Goal: Task Accomplishment & Management: Use online tool/utility

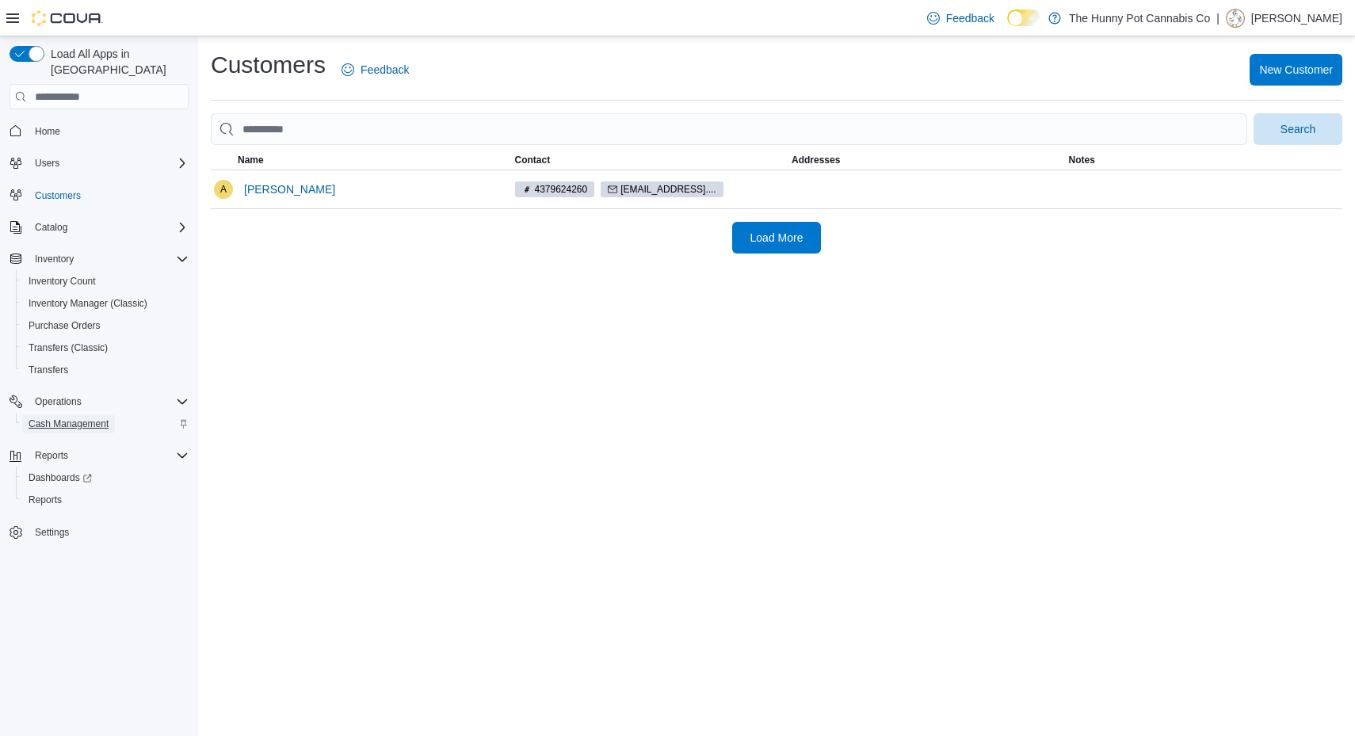
click at [93, 417] on span "Cash Management" at bounding box center [69, 423] width 80 height 13
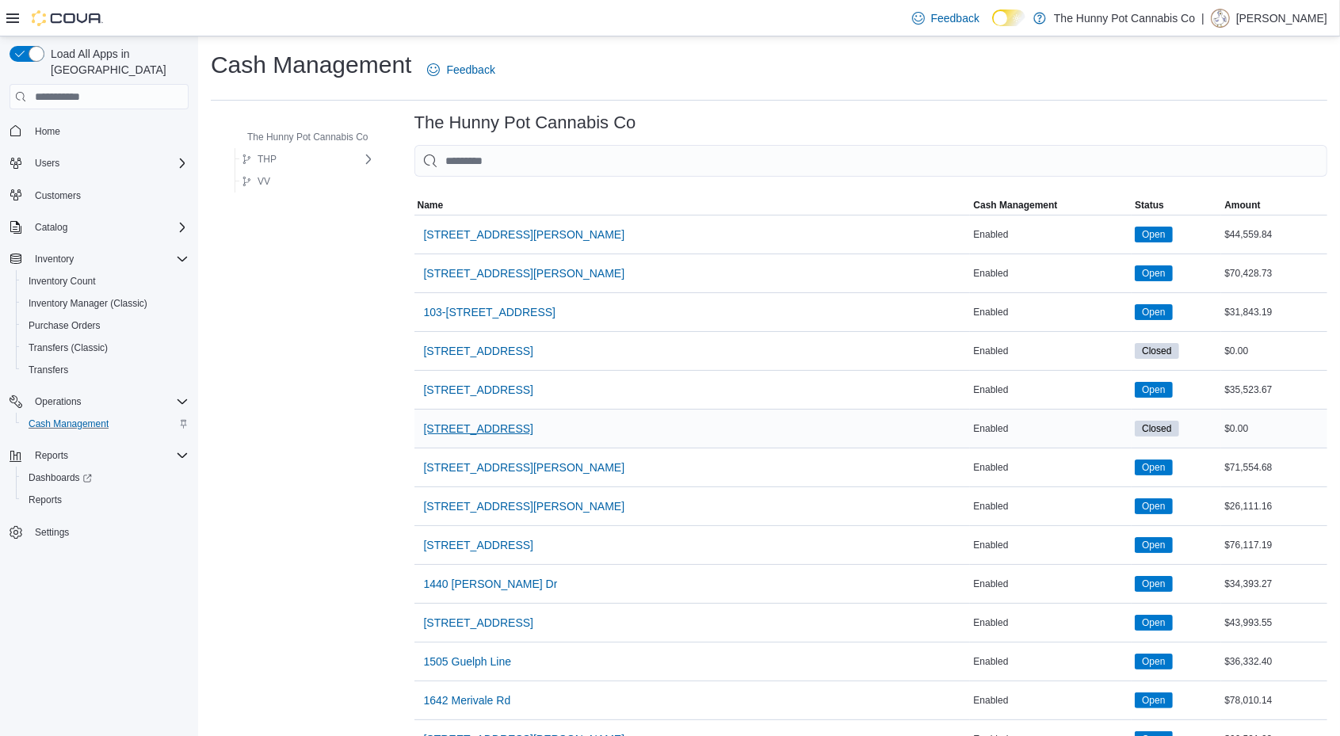
drag, startPoint x: 556, startPoint y: 424, endPoint x: 419, endPoint y: 429, distance: 137.2
click at [419, 429] on div "[STREET_ADDRESS]" at bounding box center [692, 429] width 556 height 38
copy span "[STREET_ADDRESS]"
click at [265, 174] on span "VV" at bounding box center [256, 181] width 29 height 19
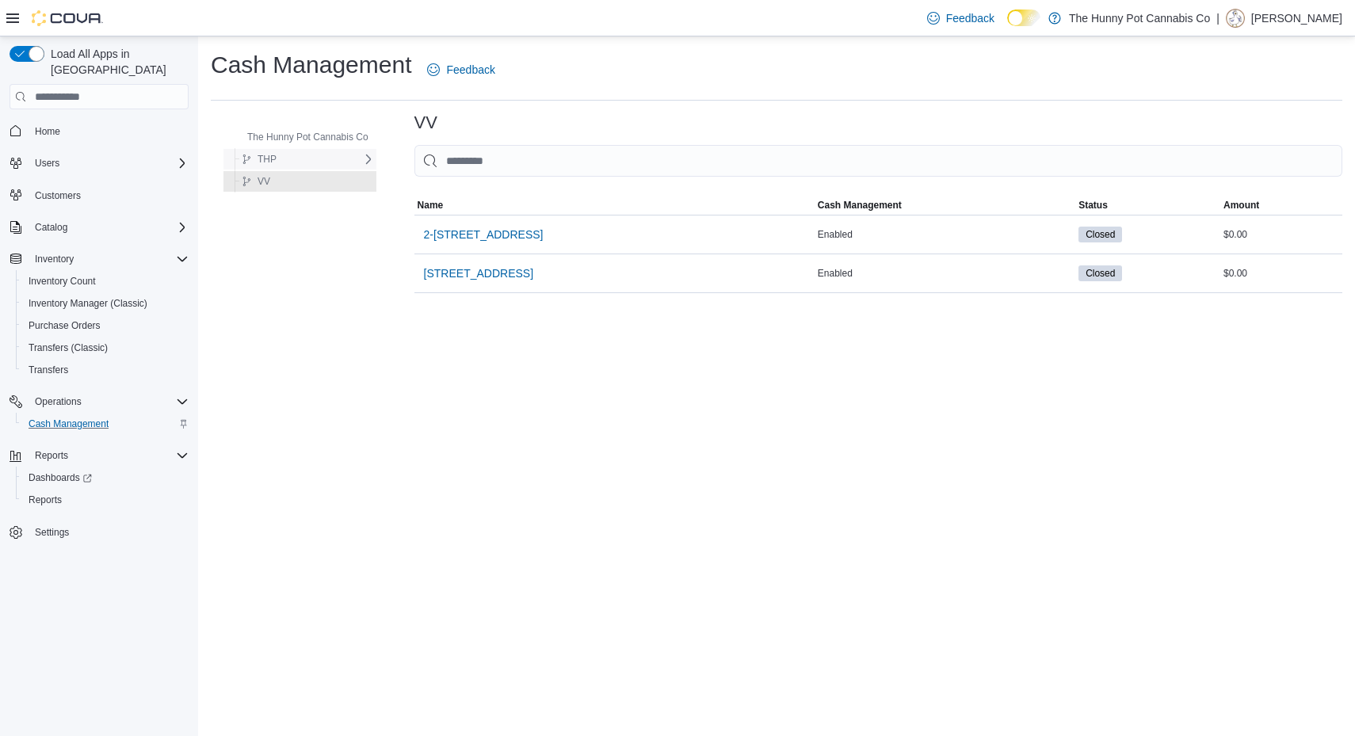
click at [269, 157] on span "THP" at bounding box center [266, 159] width 19 height 13
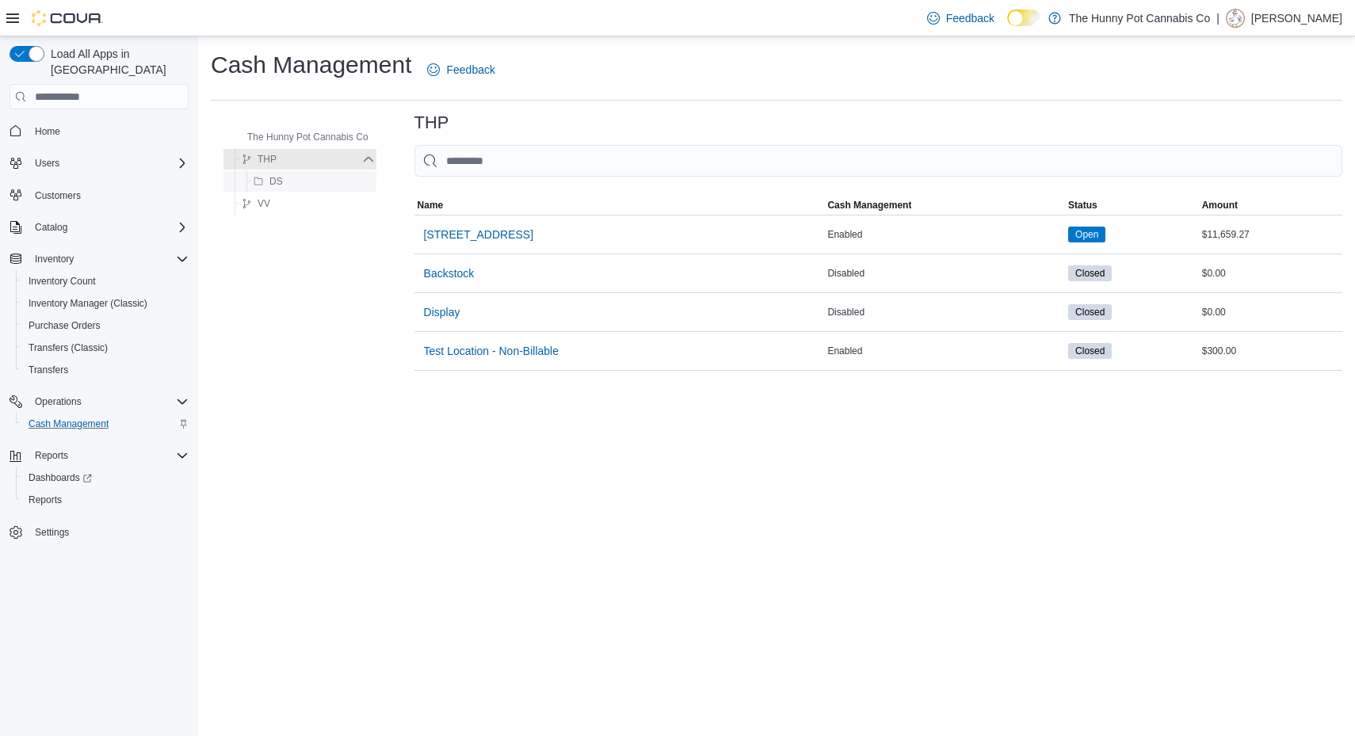
click at [271, 183] on span "DS" at bounding box center [275, 181] width 13 height 13
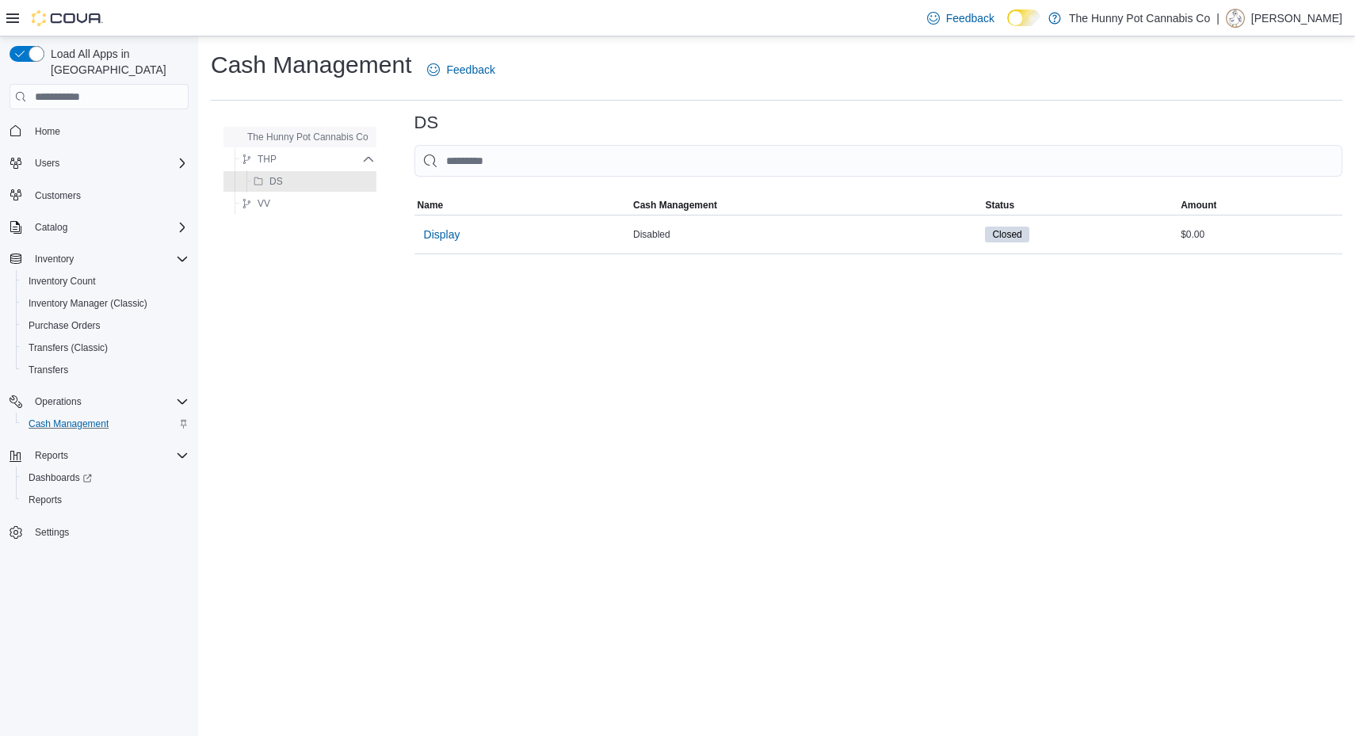
click at [289, 141] on span "The Hunny Pot Cannabis Co" at bounding box center [307, 137] width 121 height 13
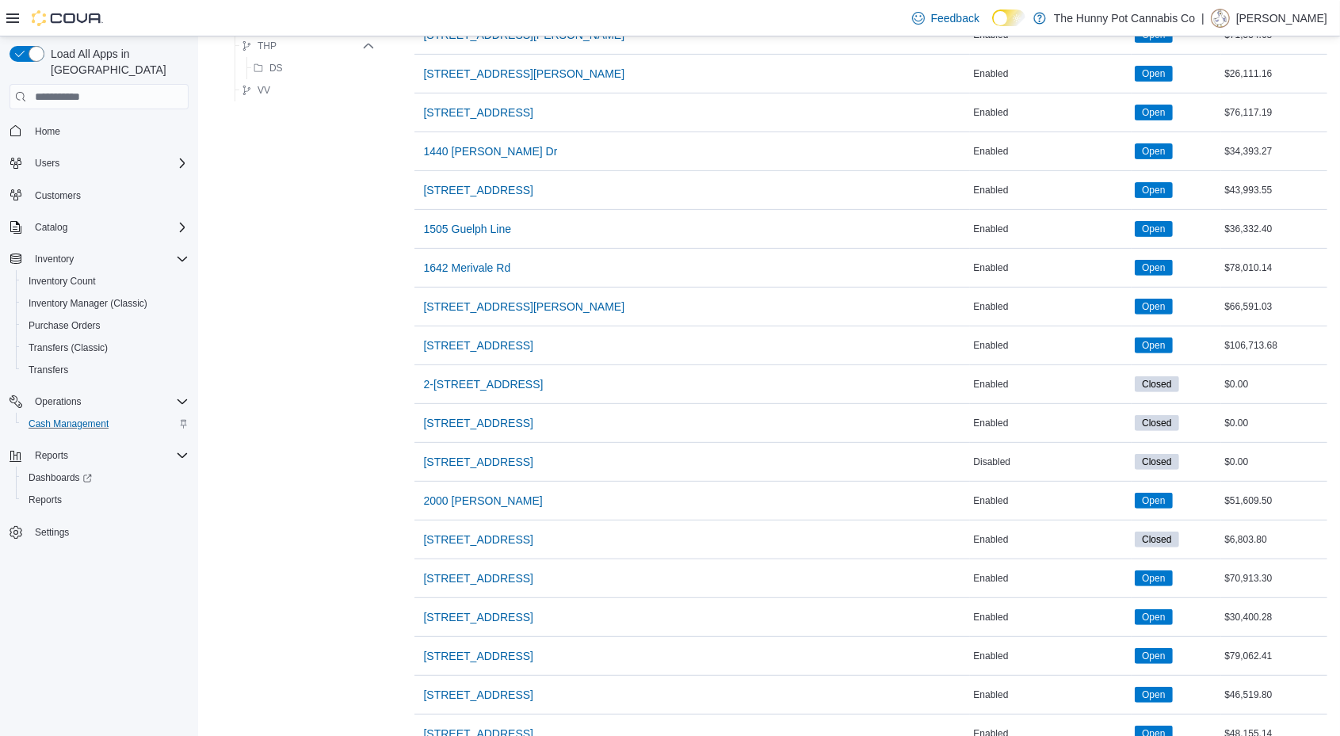
scroll to position [520, 0]
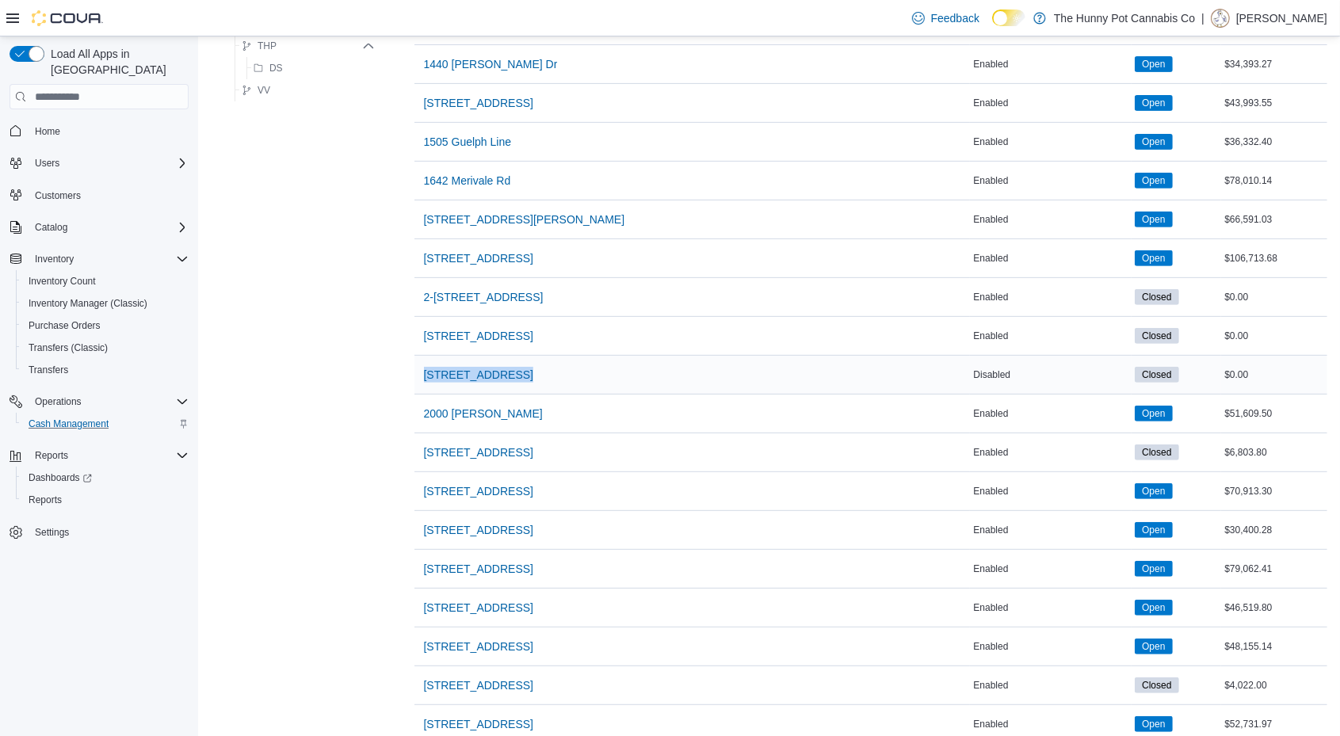
drag, startPoint x: 547, startPoint y: 349, endPoint x: 415, endPoint y: 361, distance: 132.0
click at [415, 361] on div "[STREET_ADDRESS]" at bounding box center [692, 375] width 556 height 38
click at [345, 327] on div "The Hunny Pot Cannabis Co THP DS VV The Hunny Pot Cannabis Co Sorting MemoryTab…" at bounding box center [769, 518] width 1116 height 1849
drag, startPoint x: 566, startPoint y: 331, endPoint x: 422, endPoint y: 326, distance: 144.3
click at [422, 326] on div "[STREET_ADDRESS]" at bounding box center [692, 336] width 556 height 38
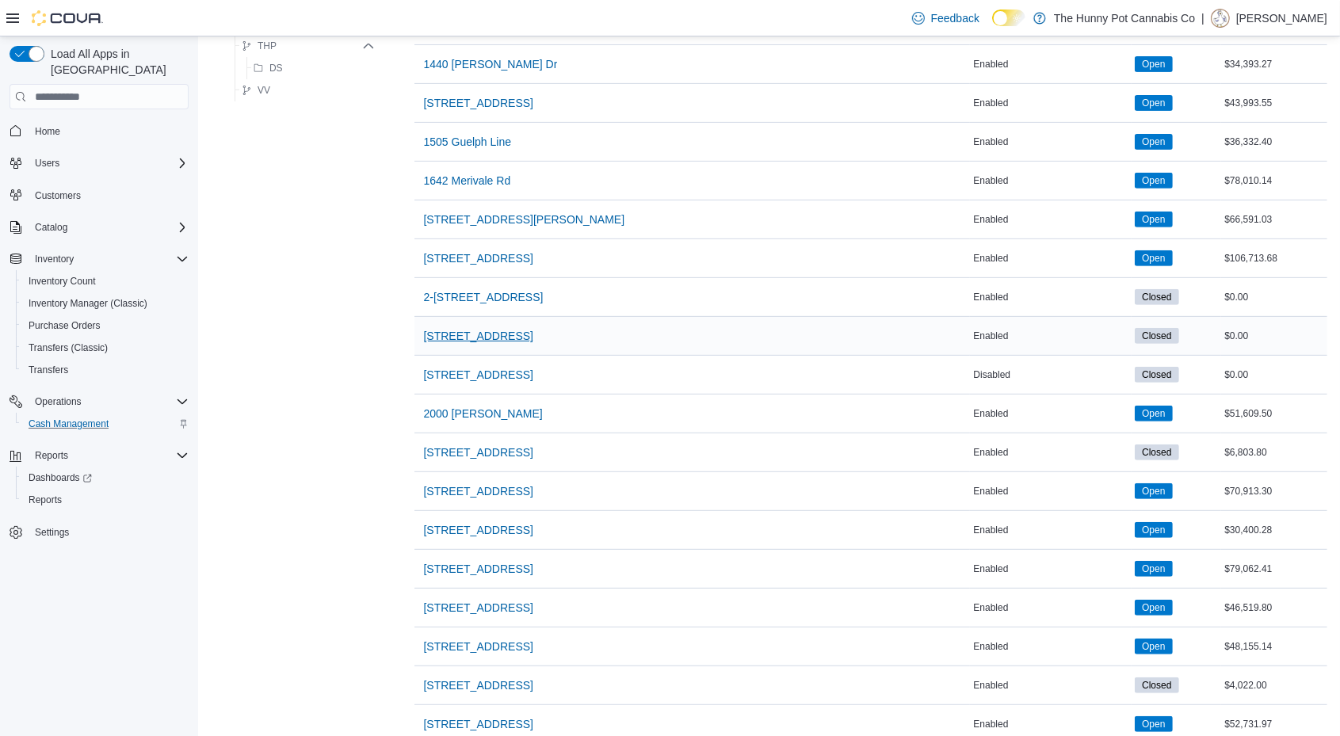
copy span "[STREET_ADDRESS]"
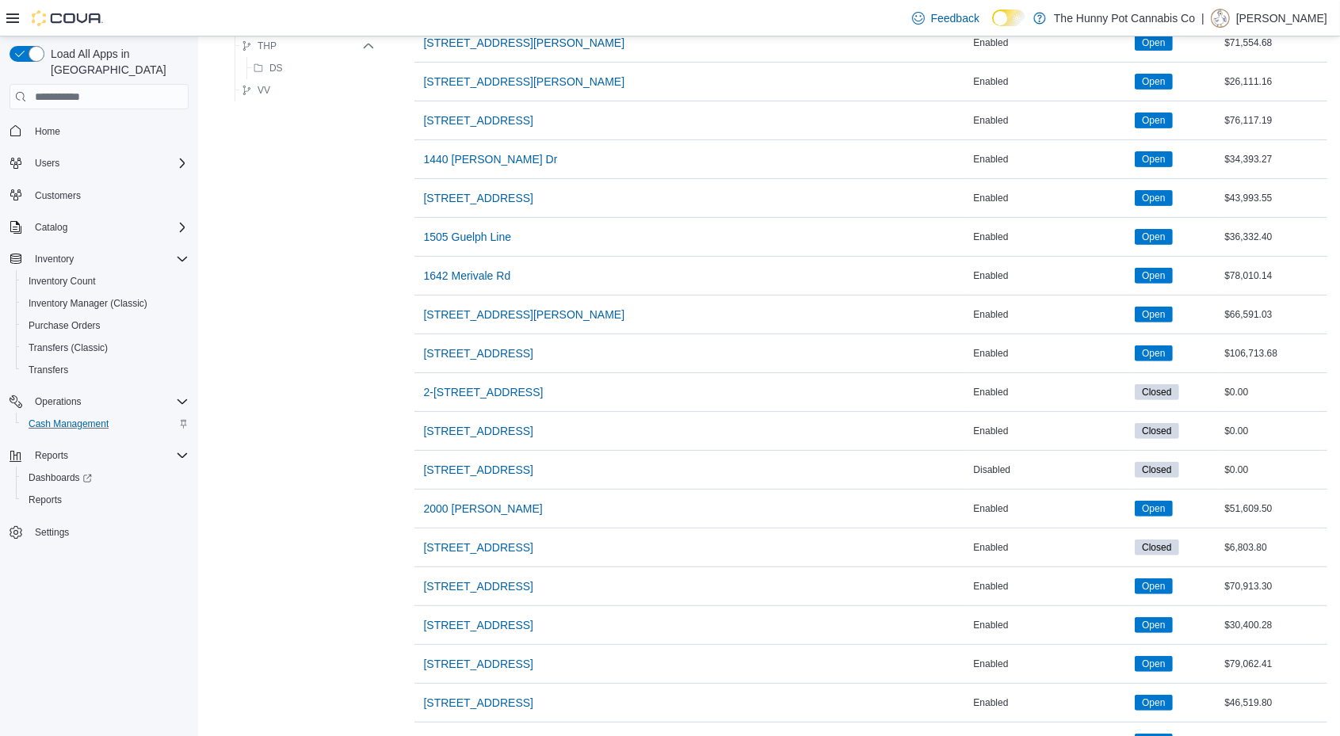
scroll to position [0, 0]
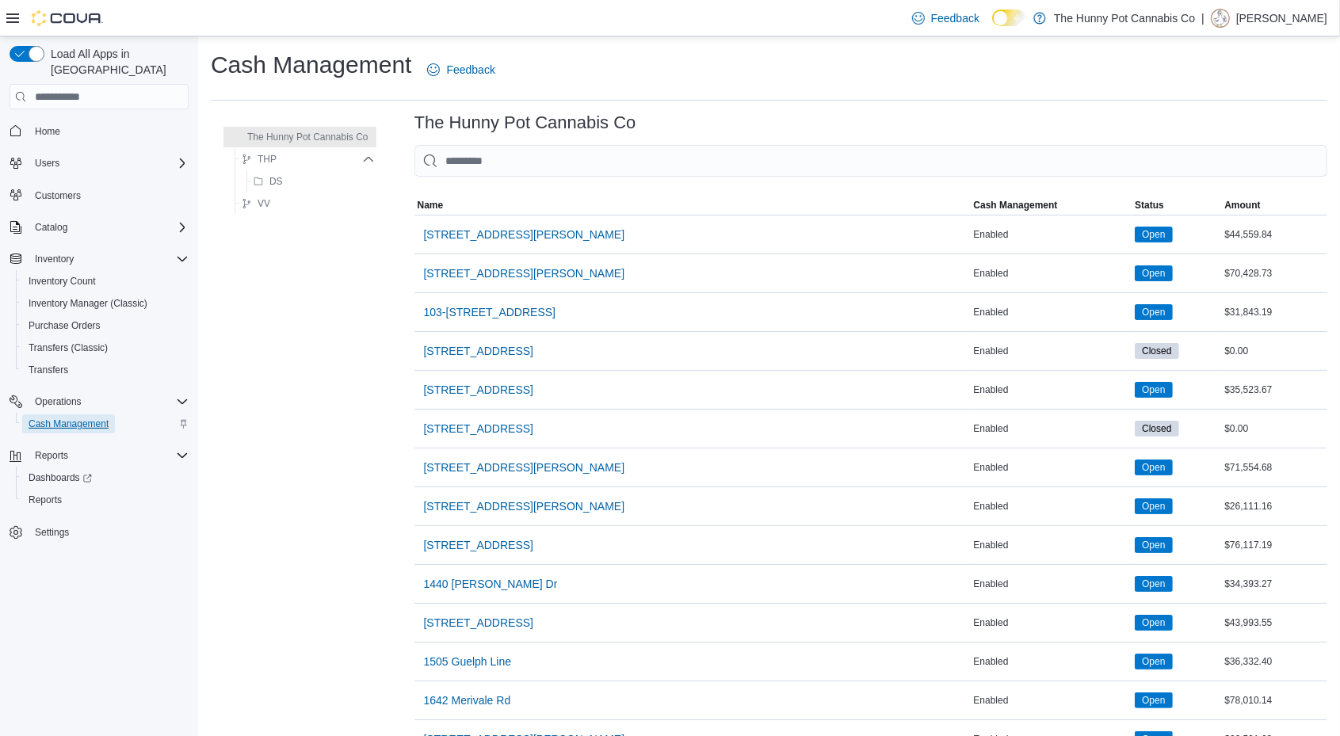
click at [78, 417] on span "Cash Management" at bounding box center [69, 423] width 80 height 13
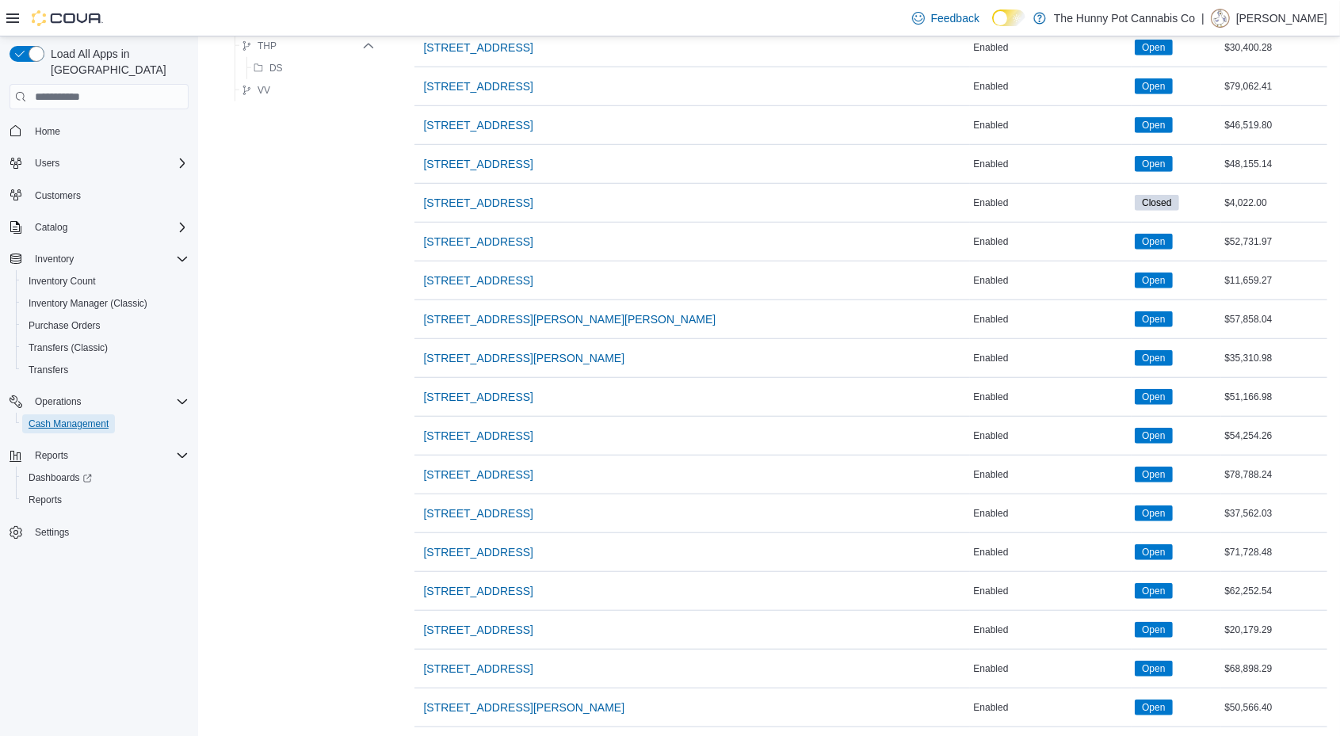
scroll to position [1240, 0]
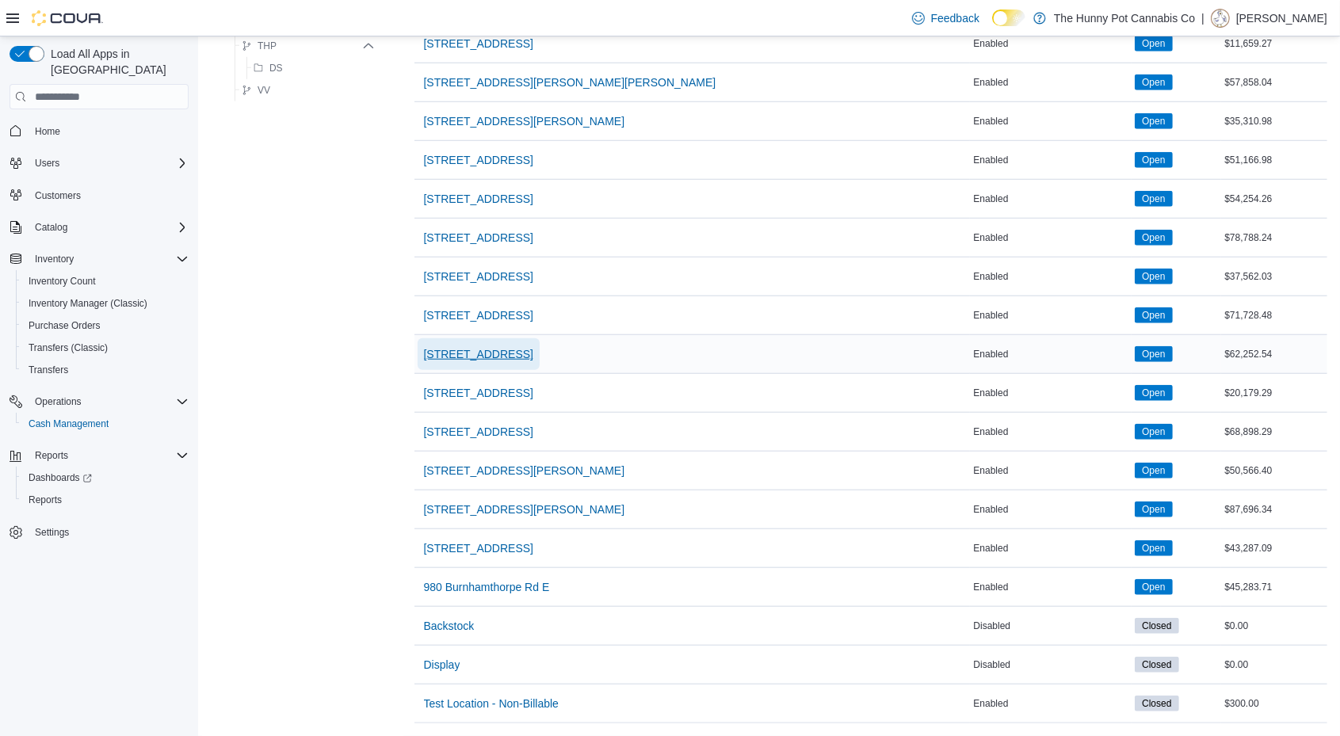
click at [476, 346] on span "[STREET_ADDRESS]" at bounding box center [478, 354] width 109 height 16
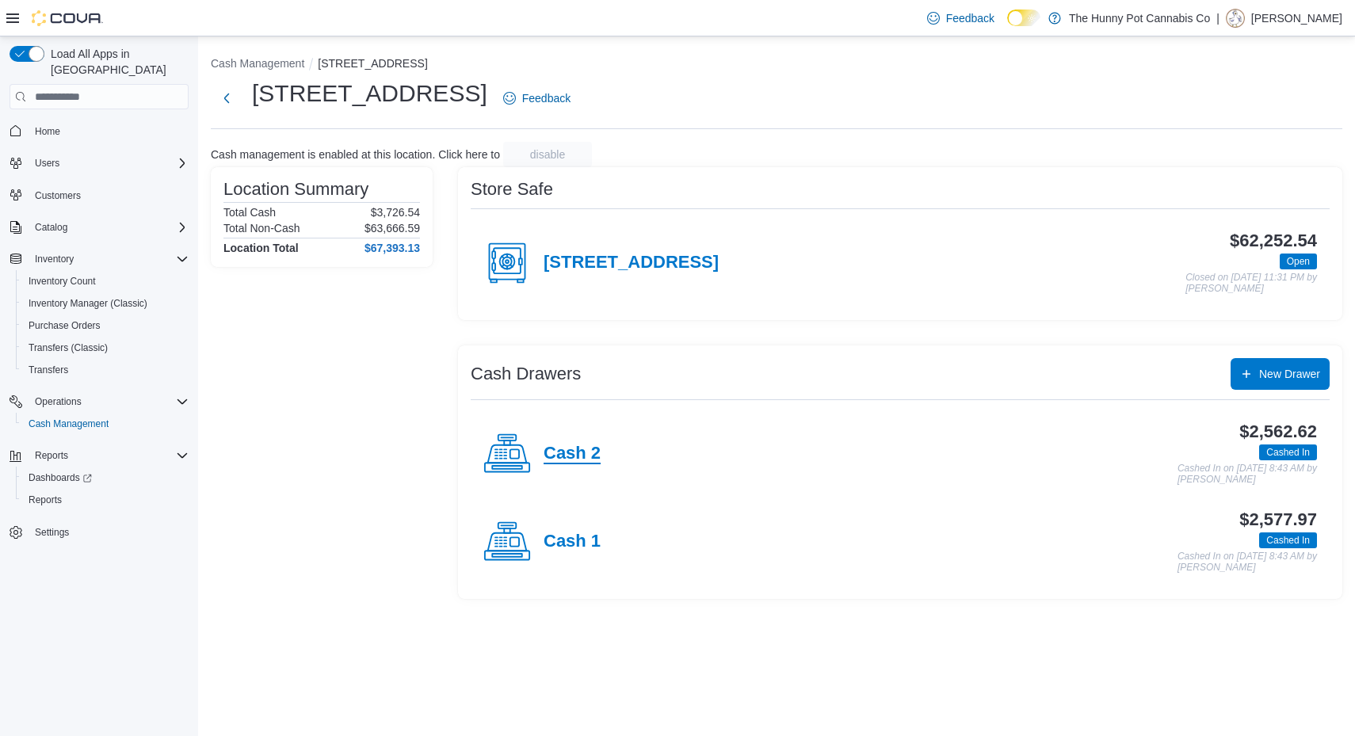
click at [569, 446] on h4 "Cash 2" at bounding box center [571, 454] width 57 height 21
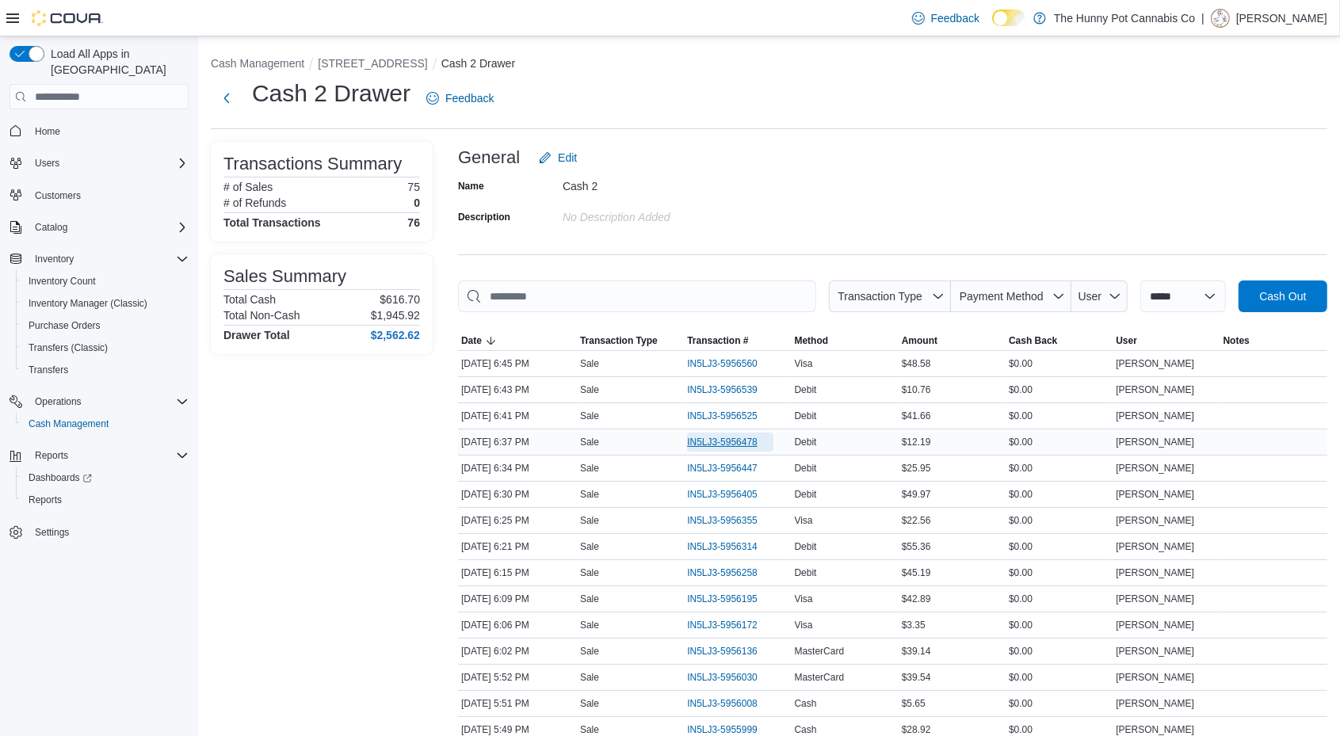
click at [725, 439] on span "IN5LJ3-5956478" at bounding box center [722, 442] width 71 height 13
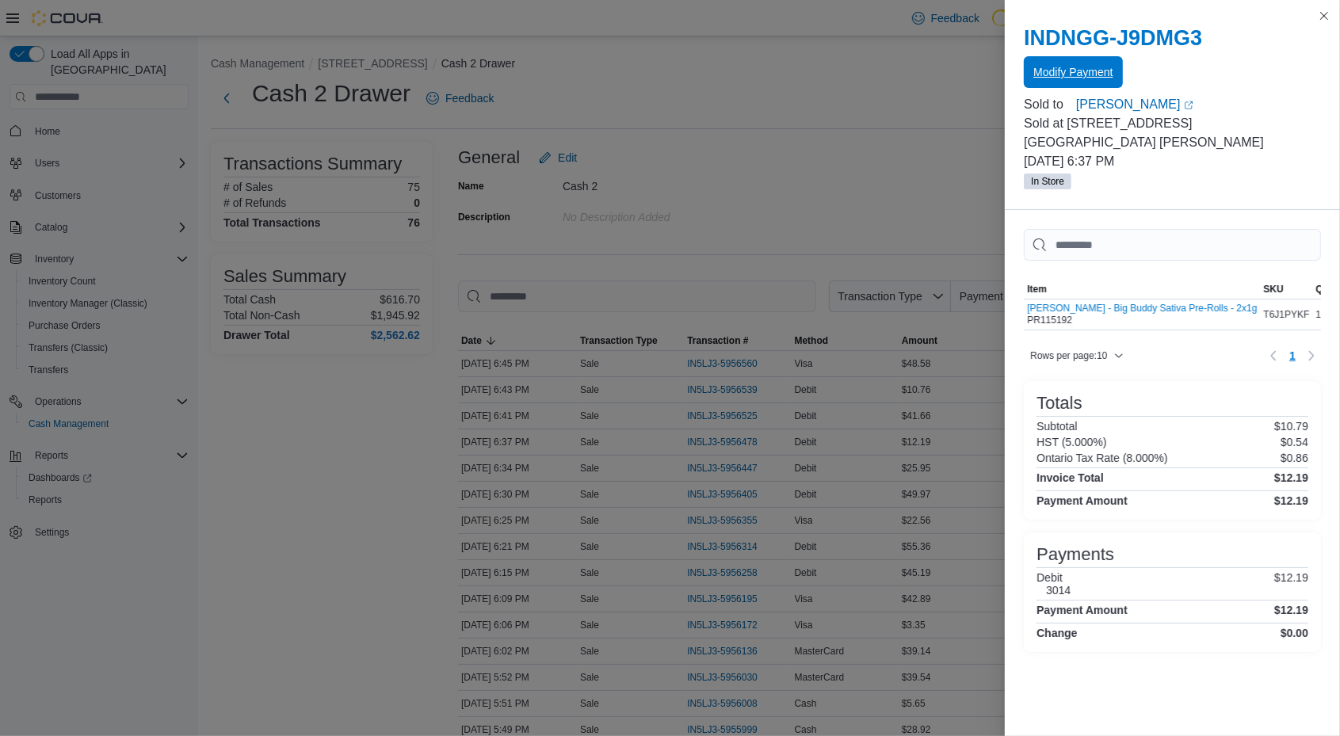
click at [1078, 68] on span "Modify Payment" at bounding box center [1072, 72] width 79 height 16
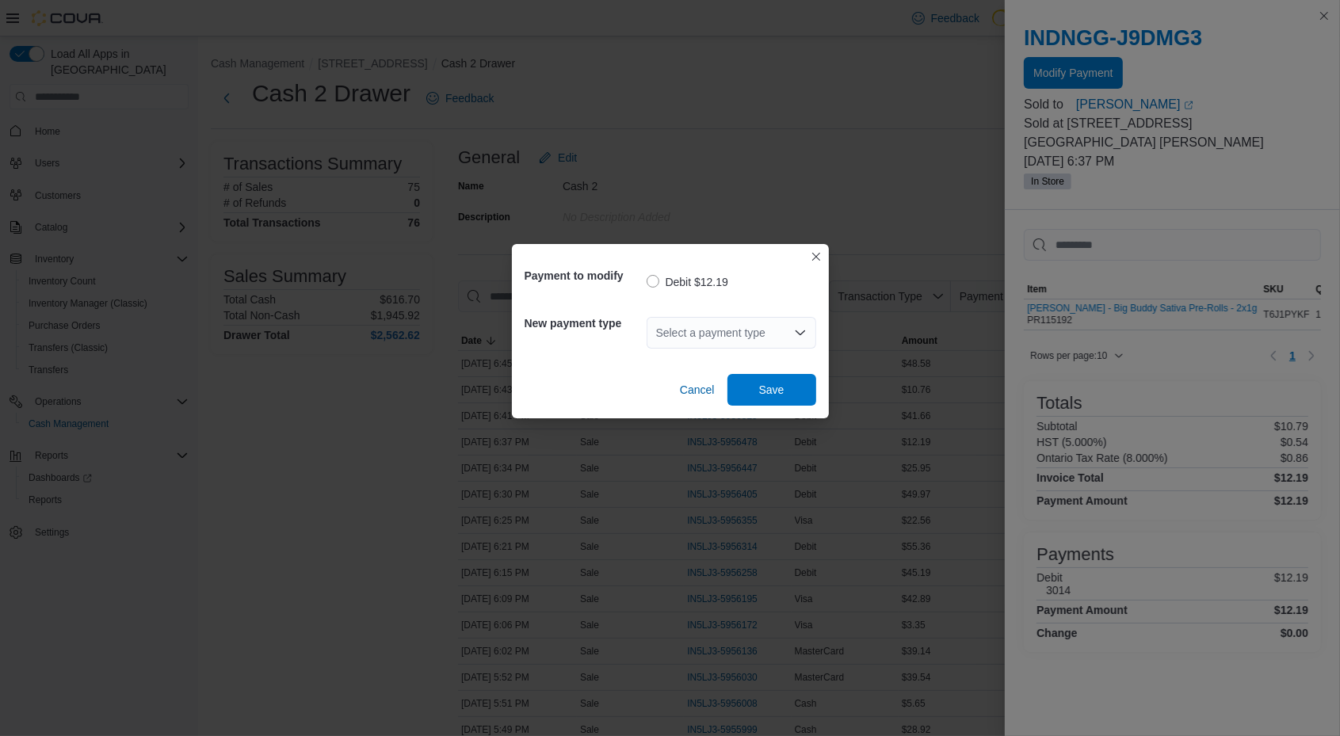
click at [692, 341] on div "Select a payment type" at bounding box center [731, 333] width 170 height 32
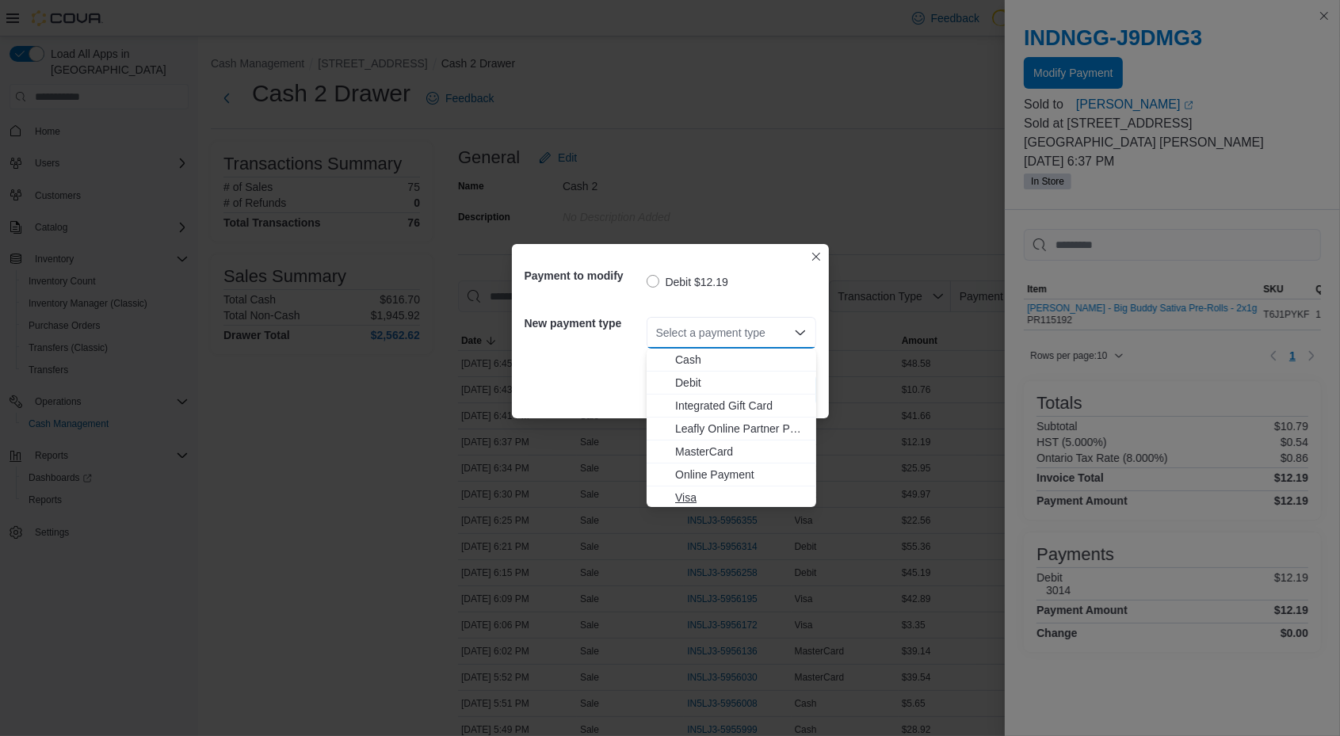
click at [730, 489] on button "Visa" at bounding box center [731, 497] width 170 height 23
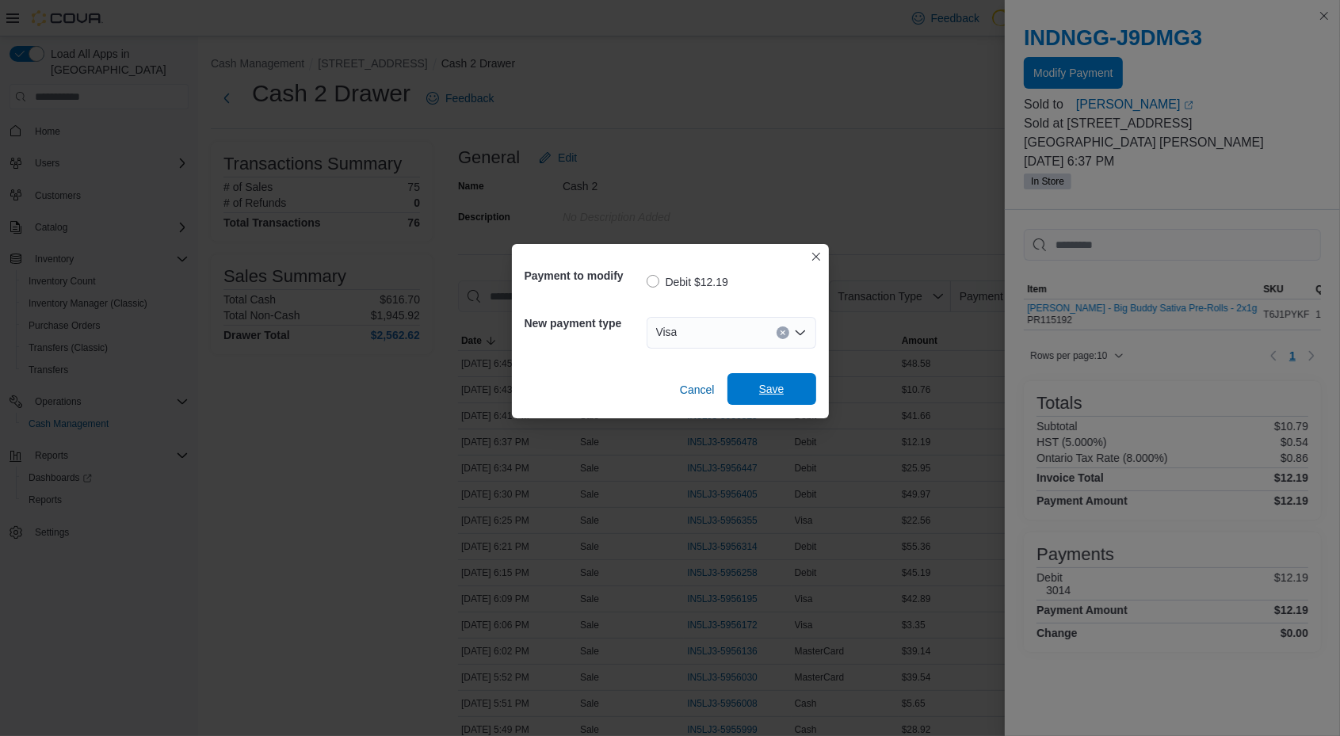
click at [767, 392] on span "Save" at bounding box center [771, 389] width 25 height 16
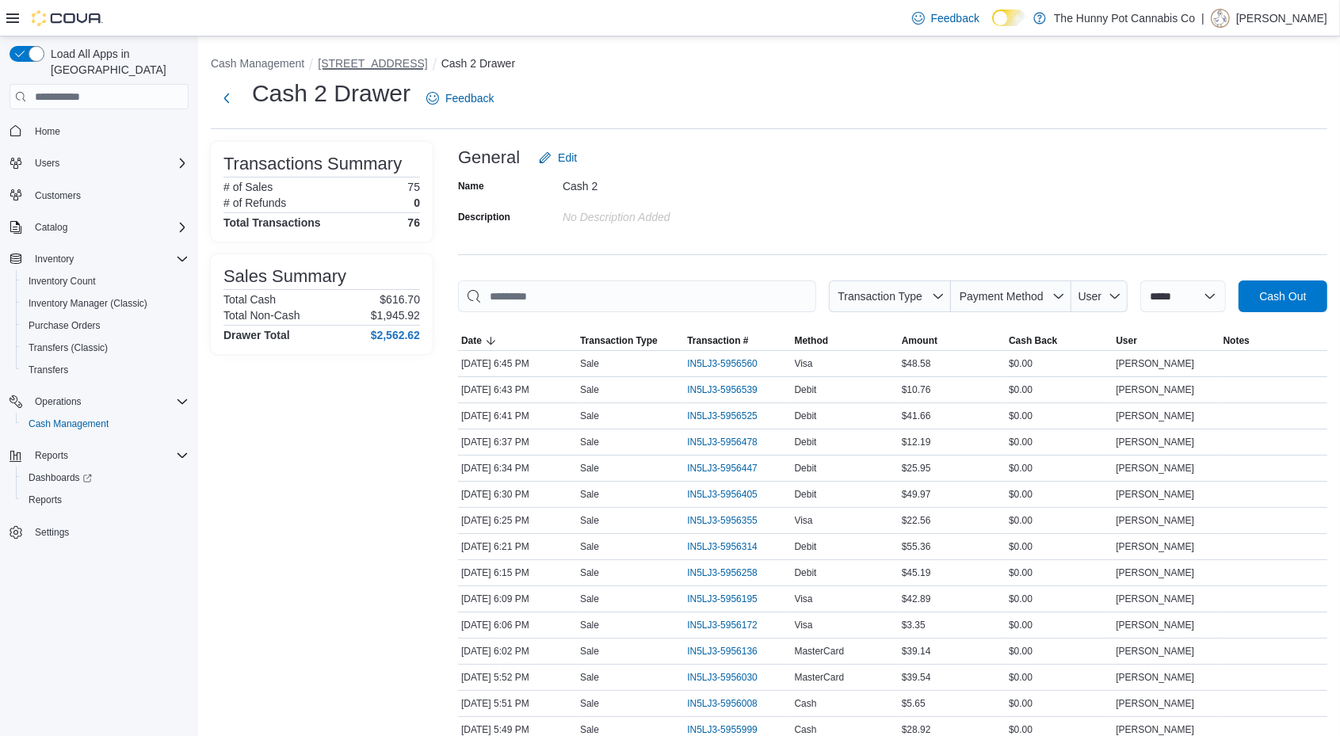
click at [377, 66] on button "[STREET_ADDRESS]" at bounding box center [372, 63] width 109 height 13
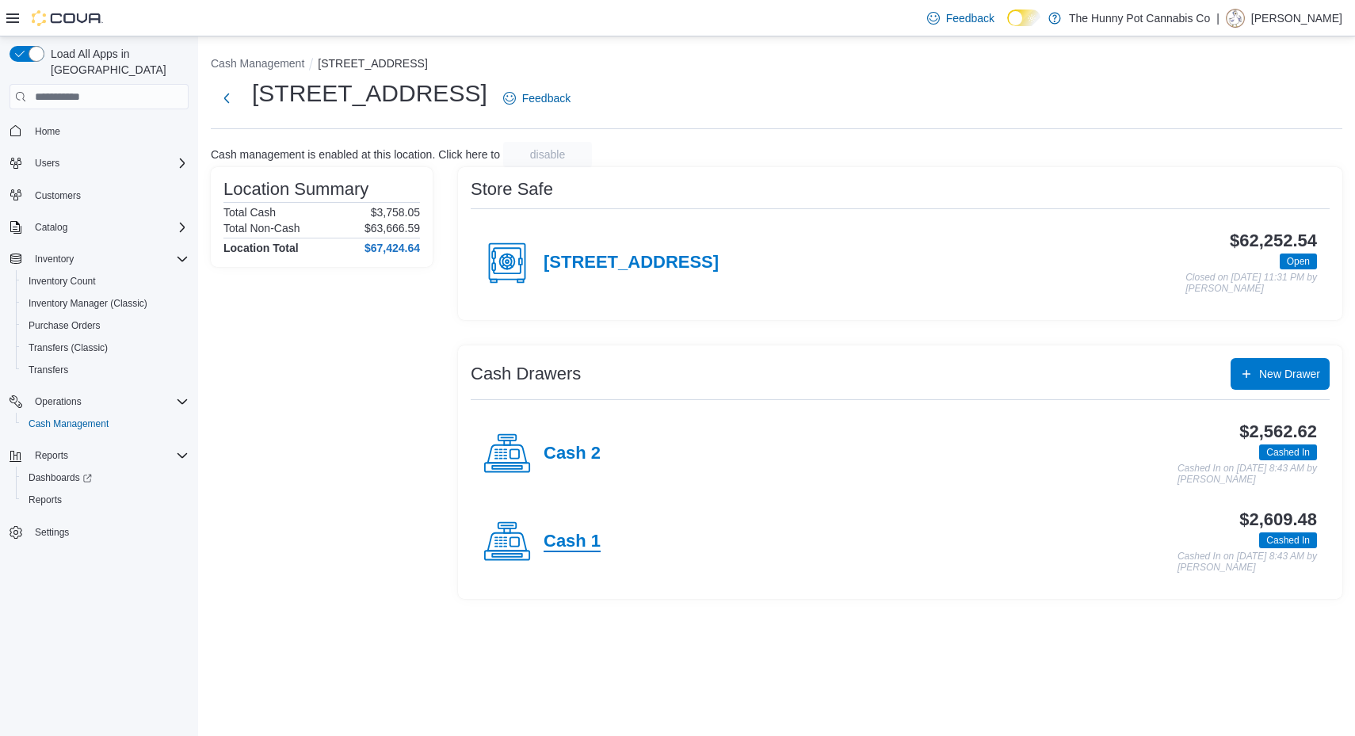
click at [561, 547] on h4 "Cash 1" at bounding box center [571, 542] width 57 height 21
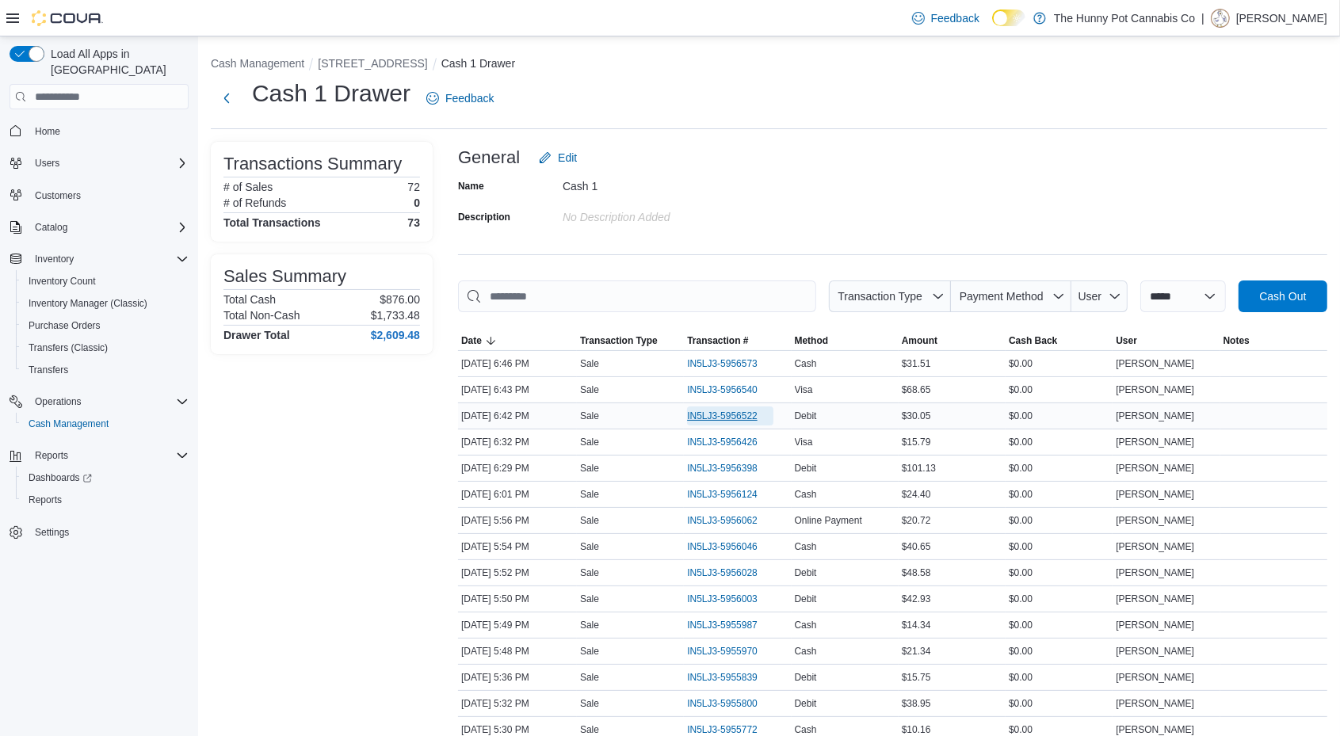
click at [722, 417] on span "IN5LJ3-5956522" at bounding box center [722, 416] width 71 height 13
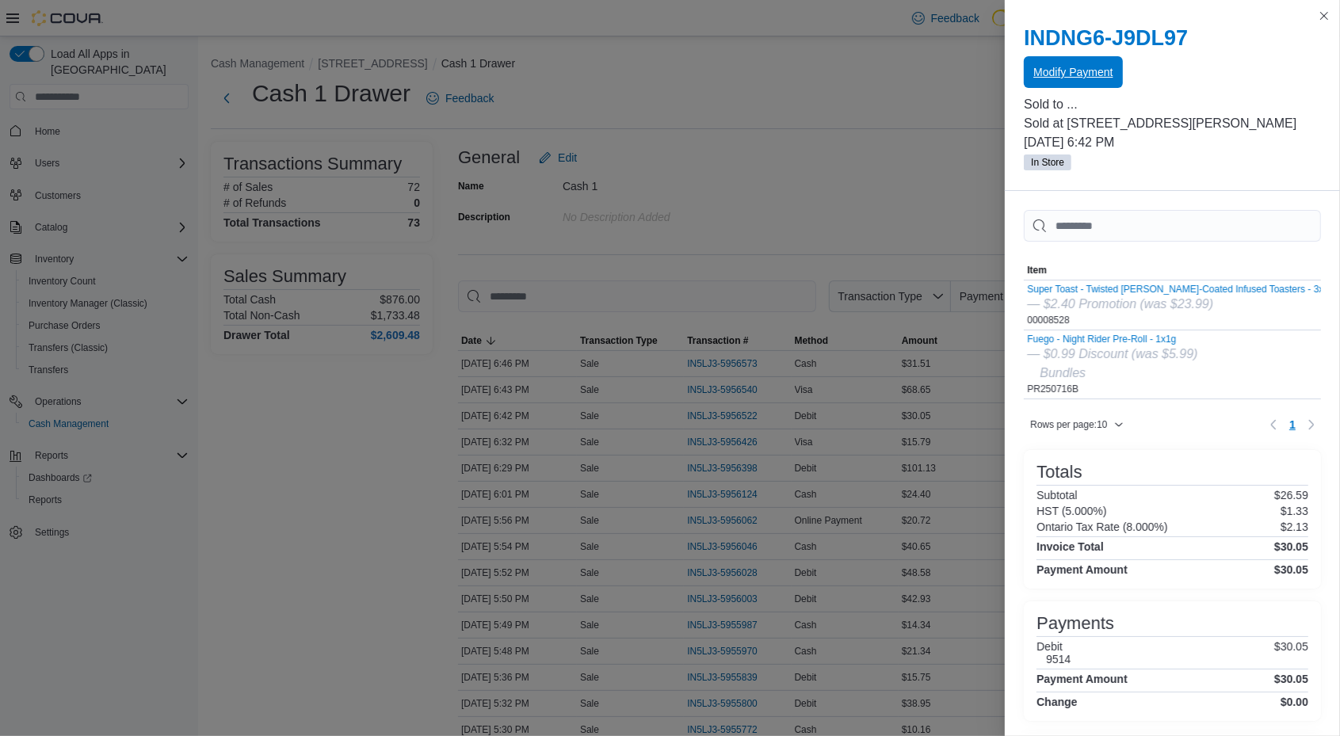
click at [1068, 57] on span "Modify Payment" at bounding box center [1072, 72] width 79 height 32
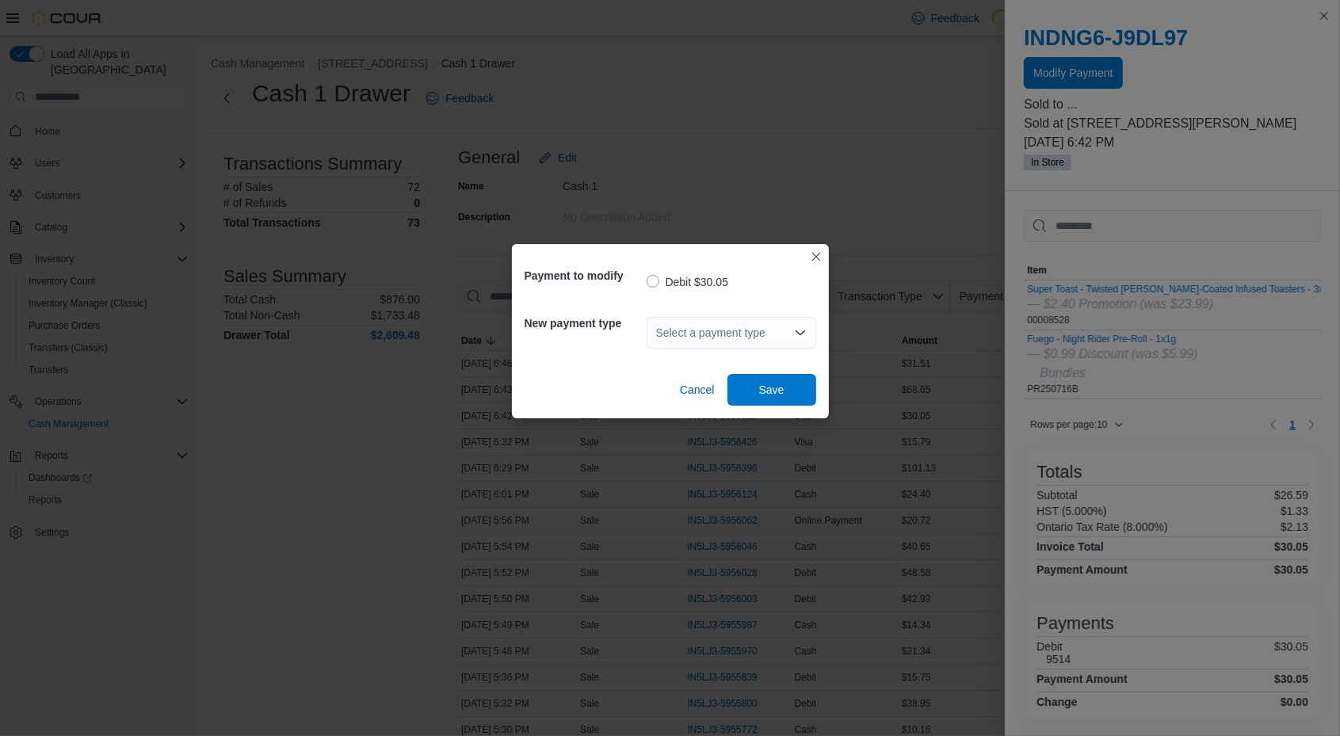
click at [706, 322] on div "Select a payment type" at bounding box center [731, 333] width 170 height 32
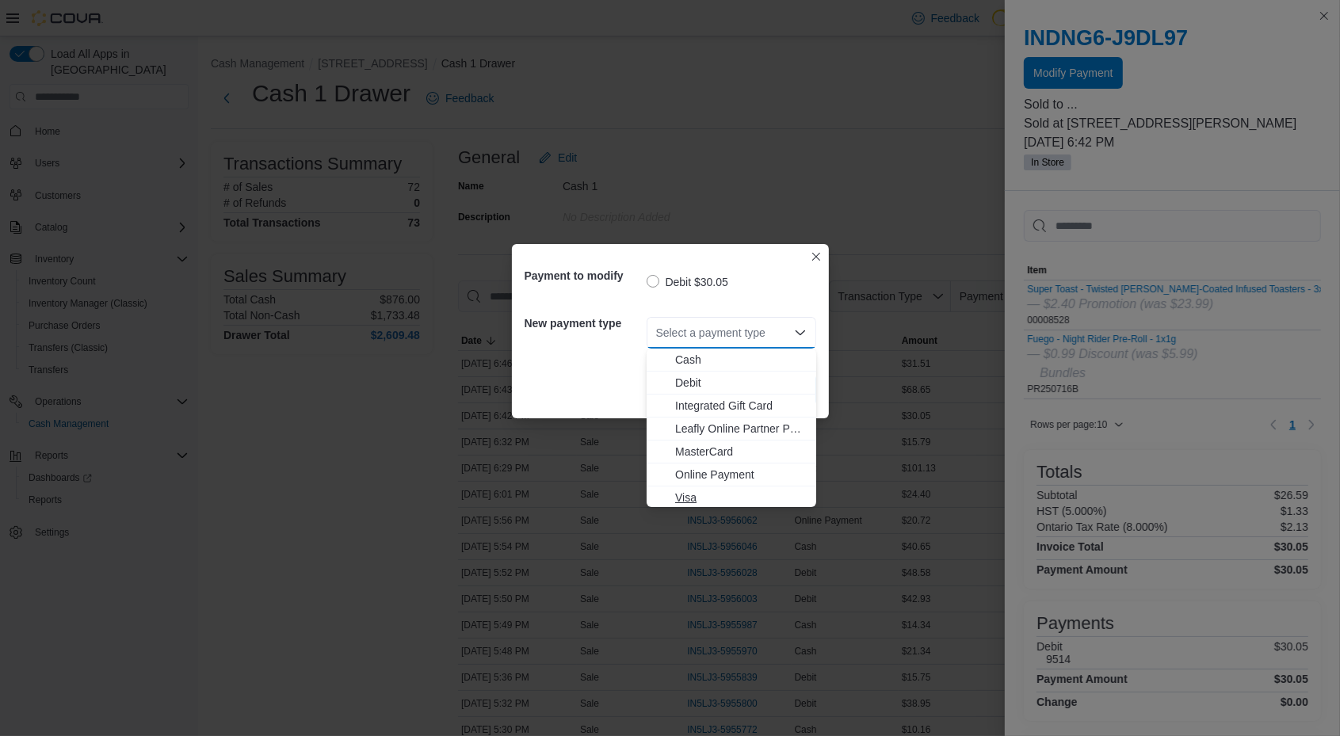
click at [689, 494] on span "Visa" at bounding box center [741, 498] width 132 height 16
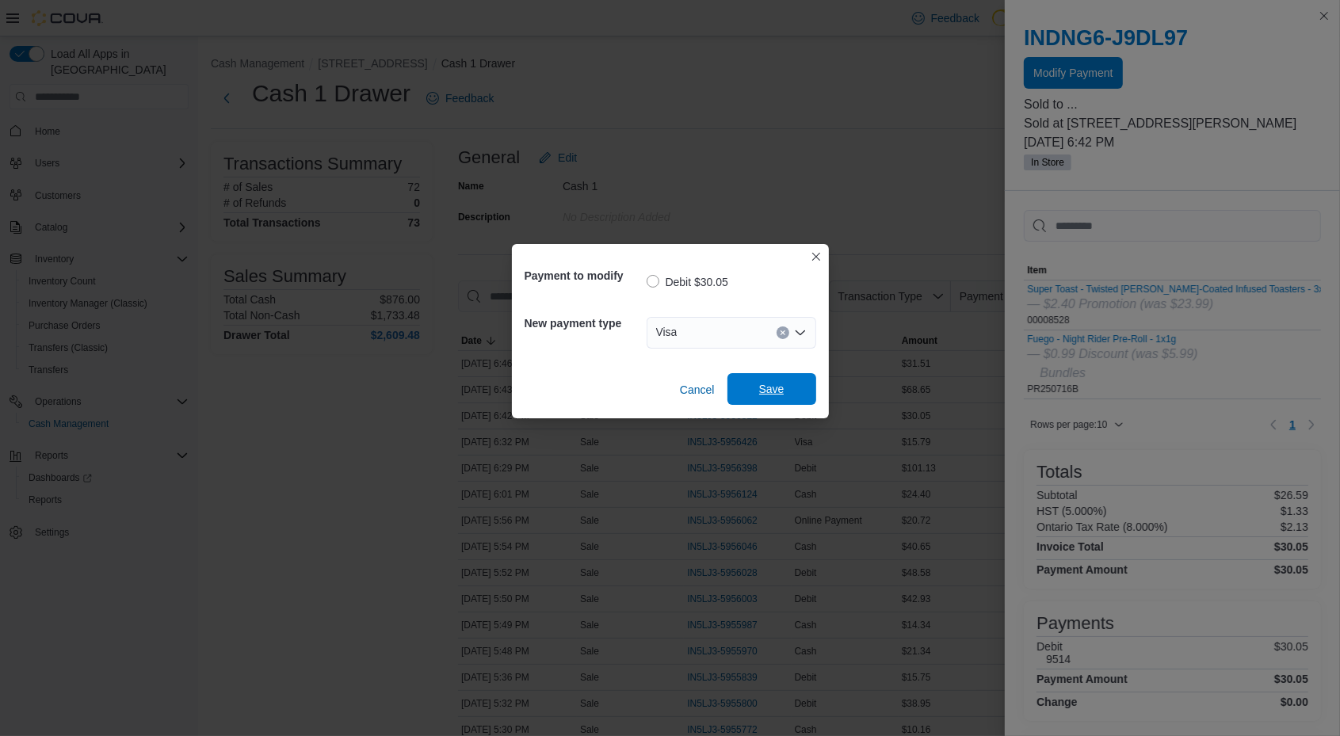
click at [788, 375] on span "Save" at bounding box center [772, 389] width 70 height 32
